Goal: Task Accomplishment & Management: Manage account settings

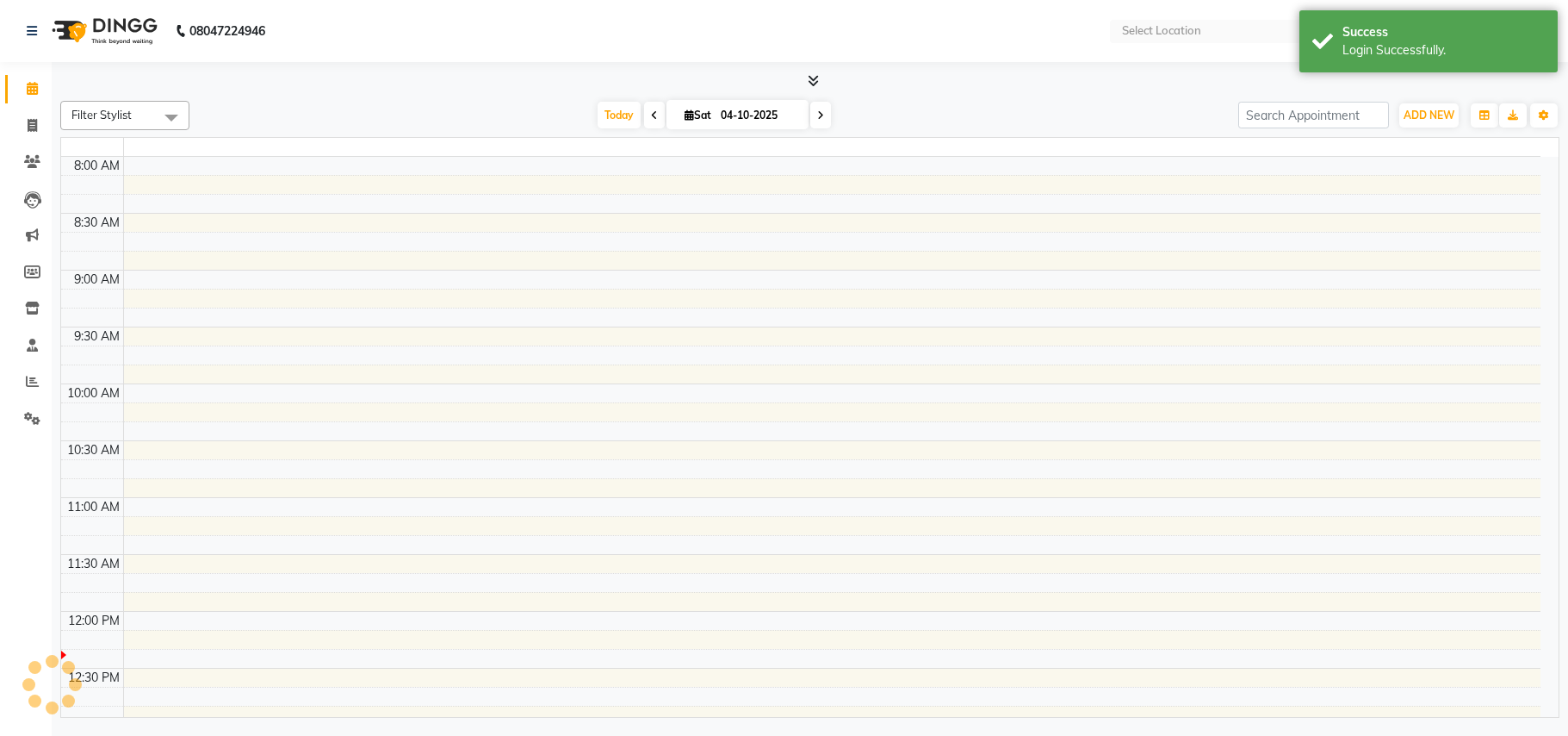
select select "en"
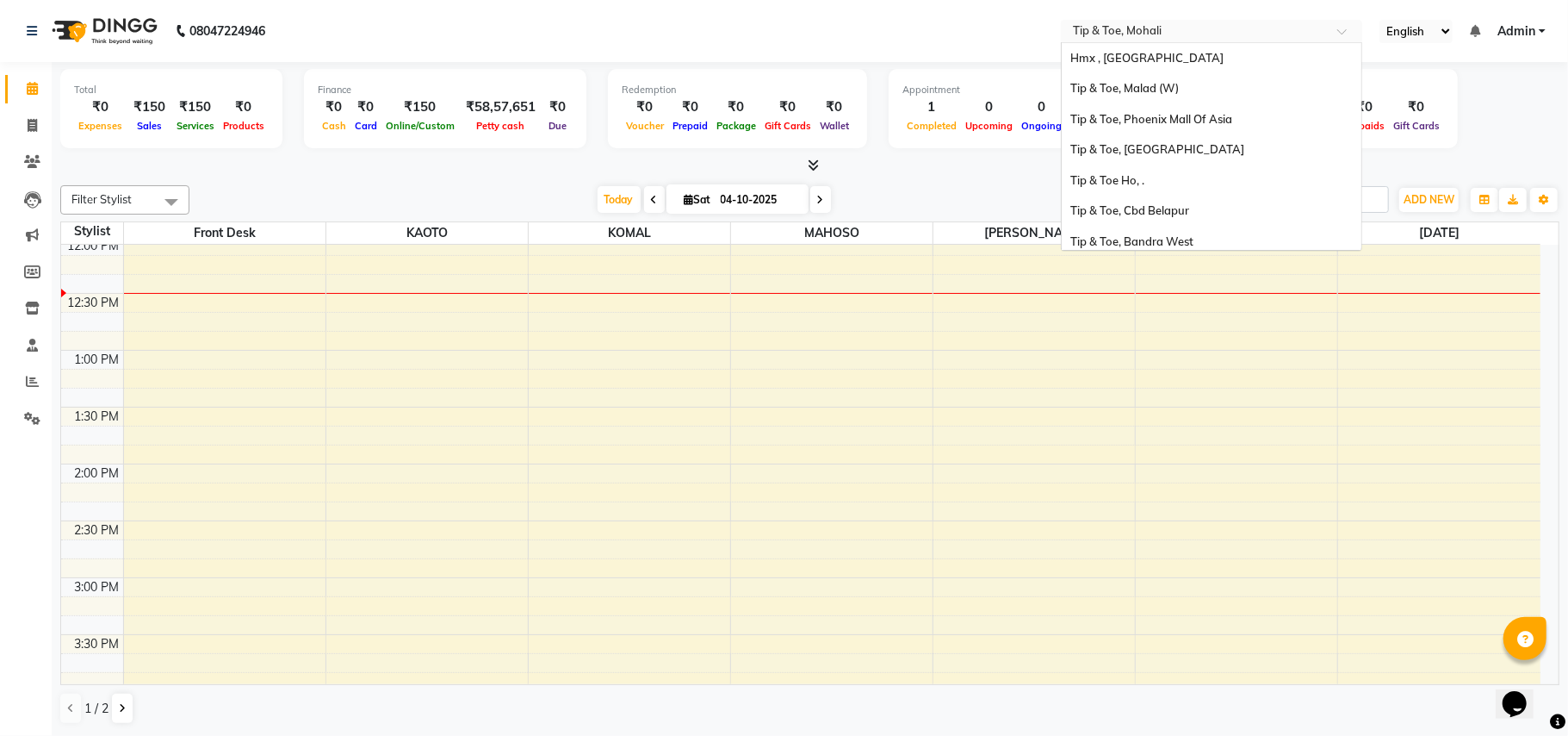
click at [1235, 31] on input "text" at bounding box center [1194, 33] width 250 height 18
click at [1168, 84] on span "Tip & Toe, Malad (W)" at bounding box center [1124, 88] width 108 height 14
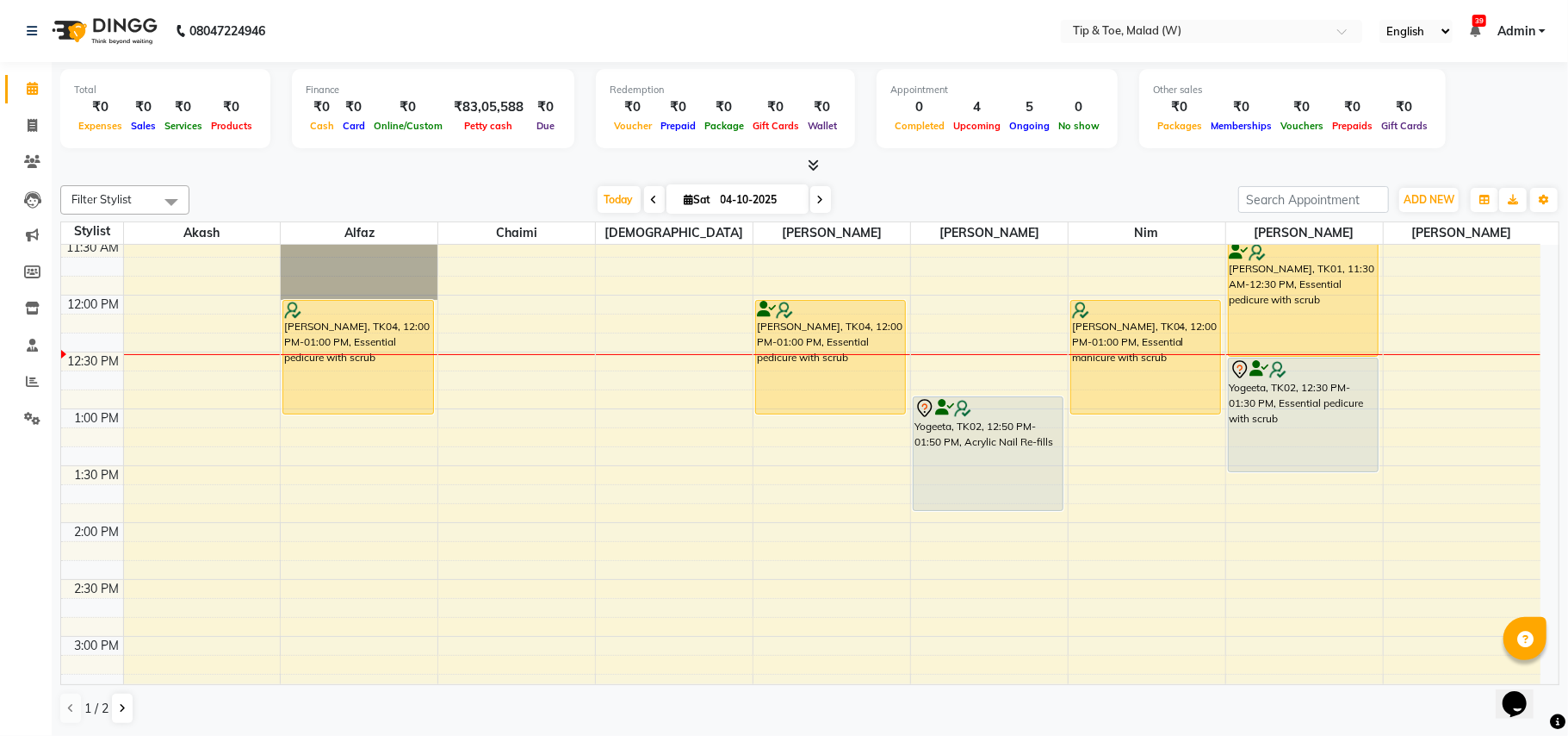
scroll to position [225, 0]
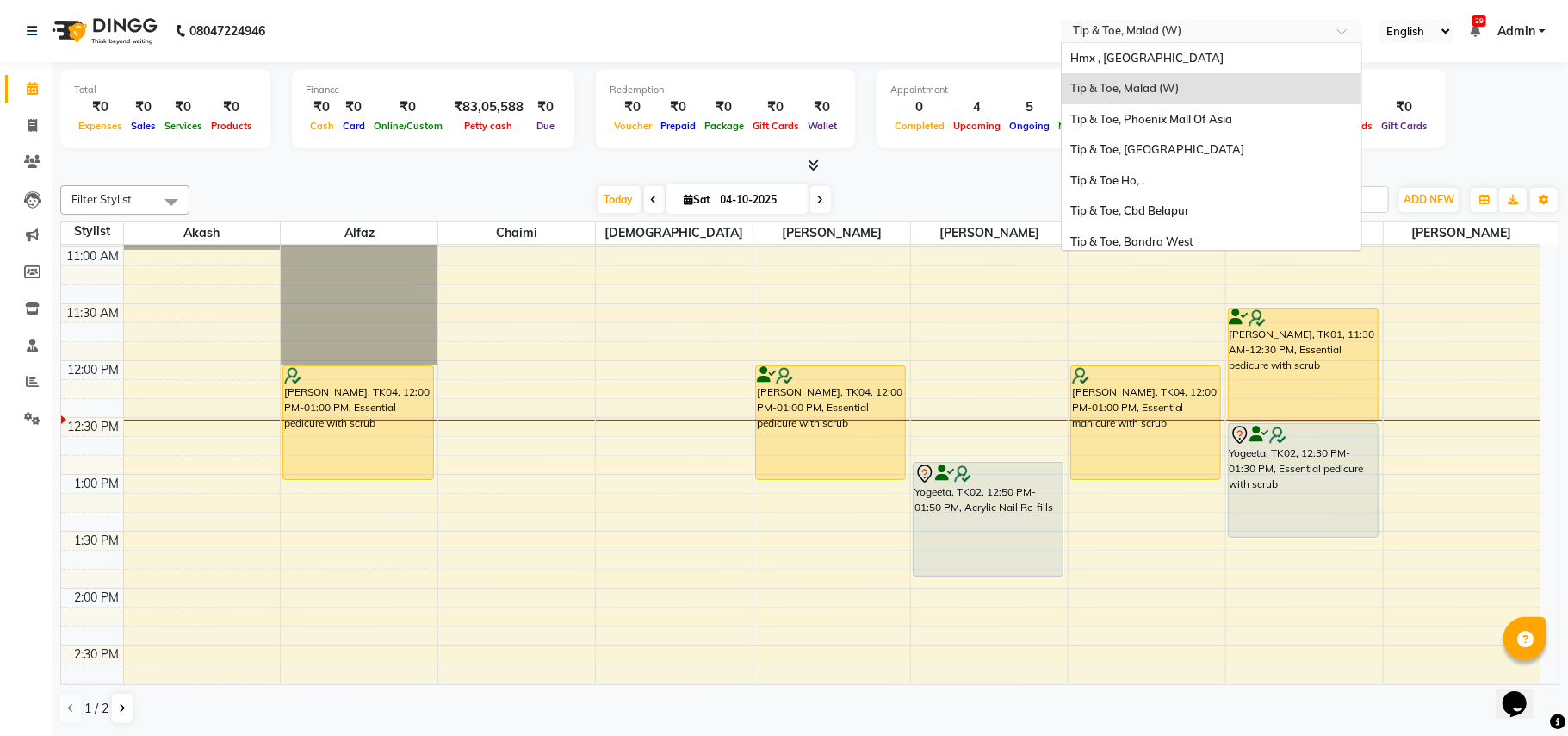
click at [1300, 32] on input "text" at bounding box center [1194, 33] width 250 height 18
click at [1186, 238] on span "Tip & Toe, Bandra West" at bounding box center [1132, 241] width 124 height 14
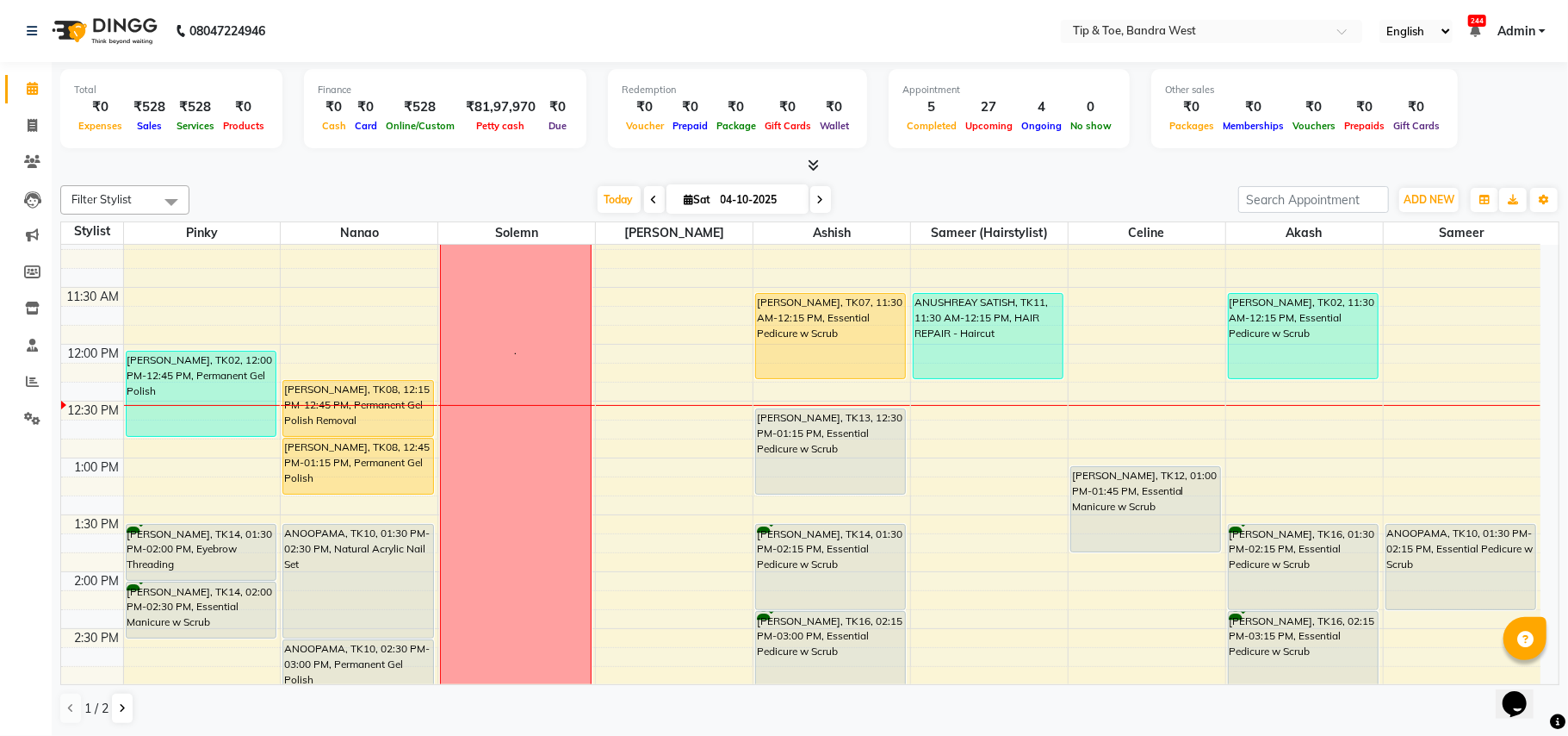
scroll to position [377, 0]
